Goal: Task Accomplishment & Management: Use online tool/utility

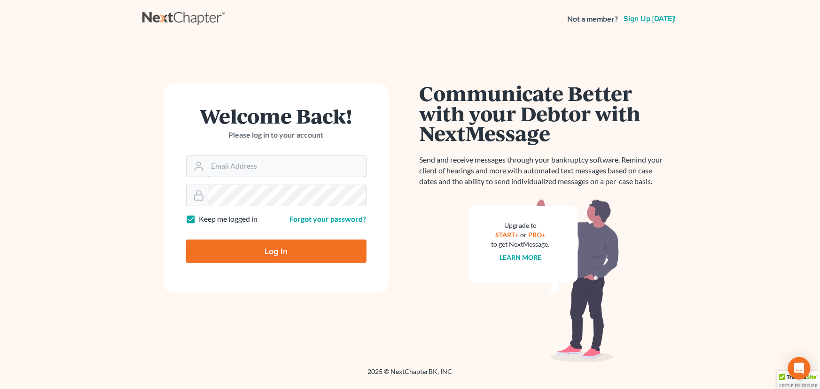
type input "[PERSON_NAME][EMAIL_ADDRESS][DOMAIN_NAME]"
click at [215, 249] on input "Log In" at bounding box center [276, 252] width 181 height 24
type input "Thinking..."
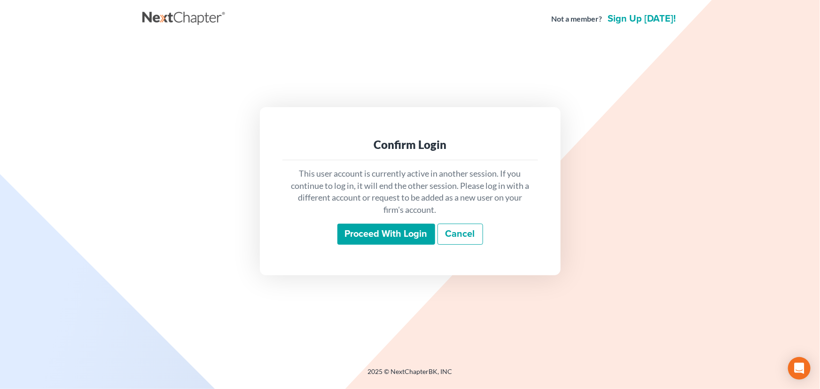
drag, startPoint x: 376, startPoint y: 232, endPoint x: 376, endPoint y: 243, distance: 10.8
click at [376, 234] on input "Proceed with login" at bounding box center [387, 235] width 98 height 22
